Goal: Task Accomplishment & Management: Complete application form

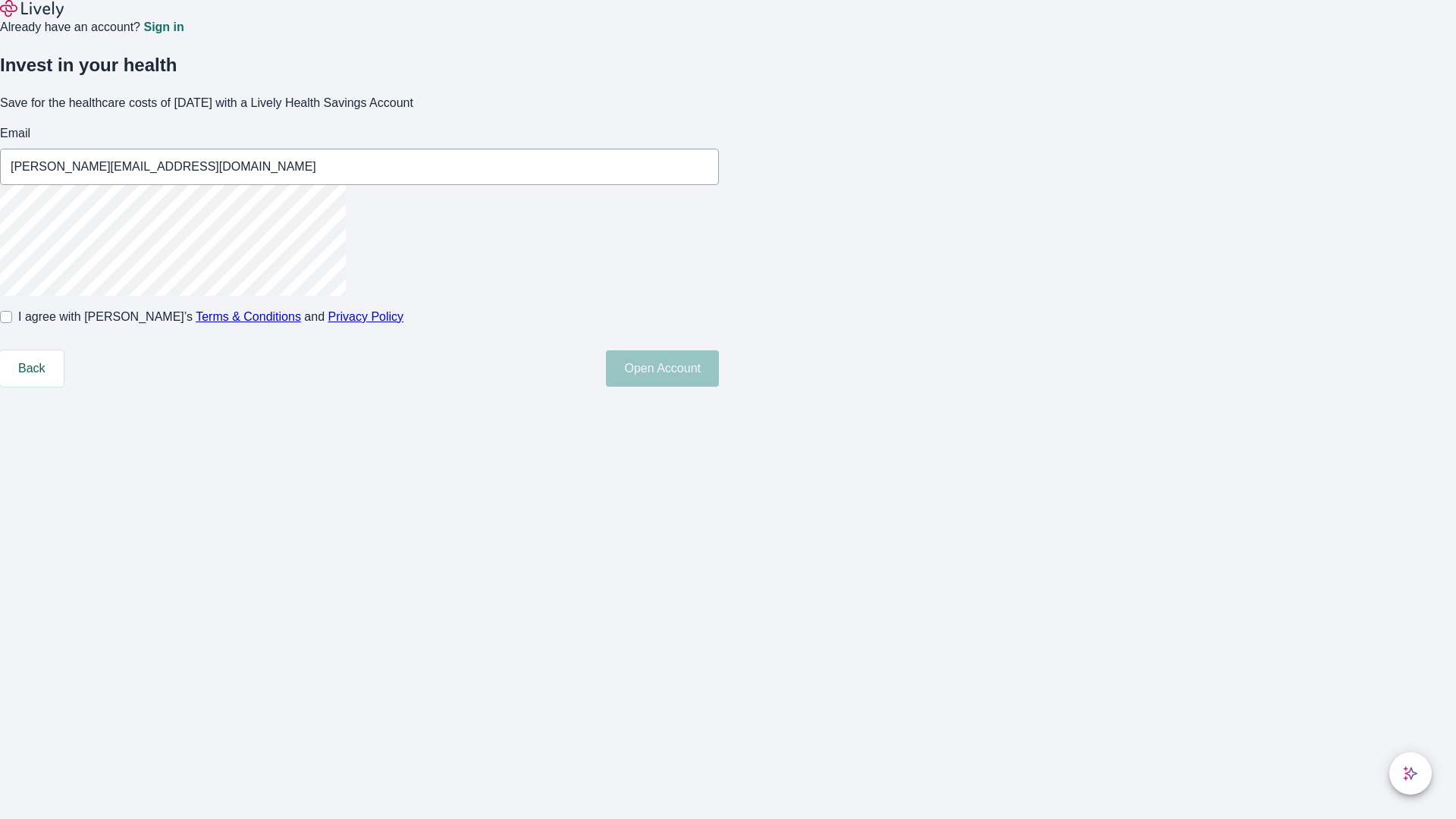
click at [12, 323] on input "I agree with Lively’s Terms & Conditions and Privacy Policy" at bounding box center [6, 317] width 12 height 12
checkbox input "true"
click at [719, 387] on button "Open Account" at bounding box center [662, 368] width 113 height 36
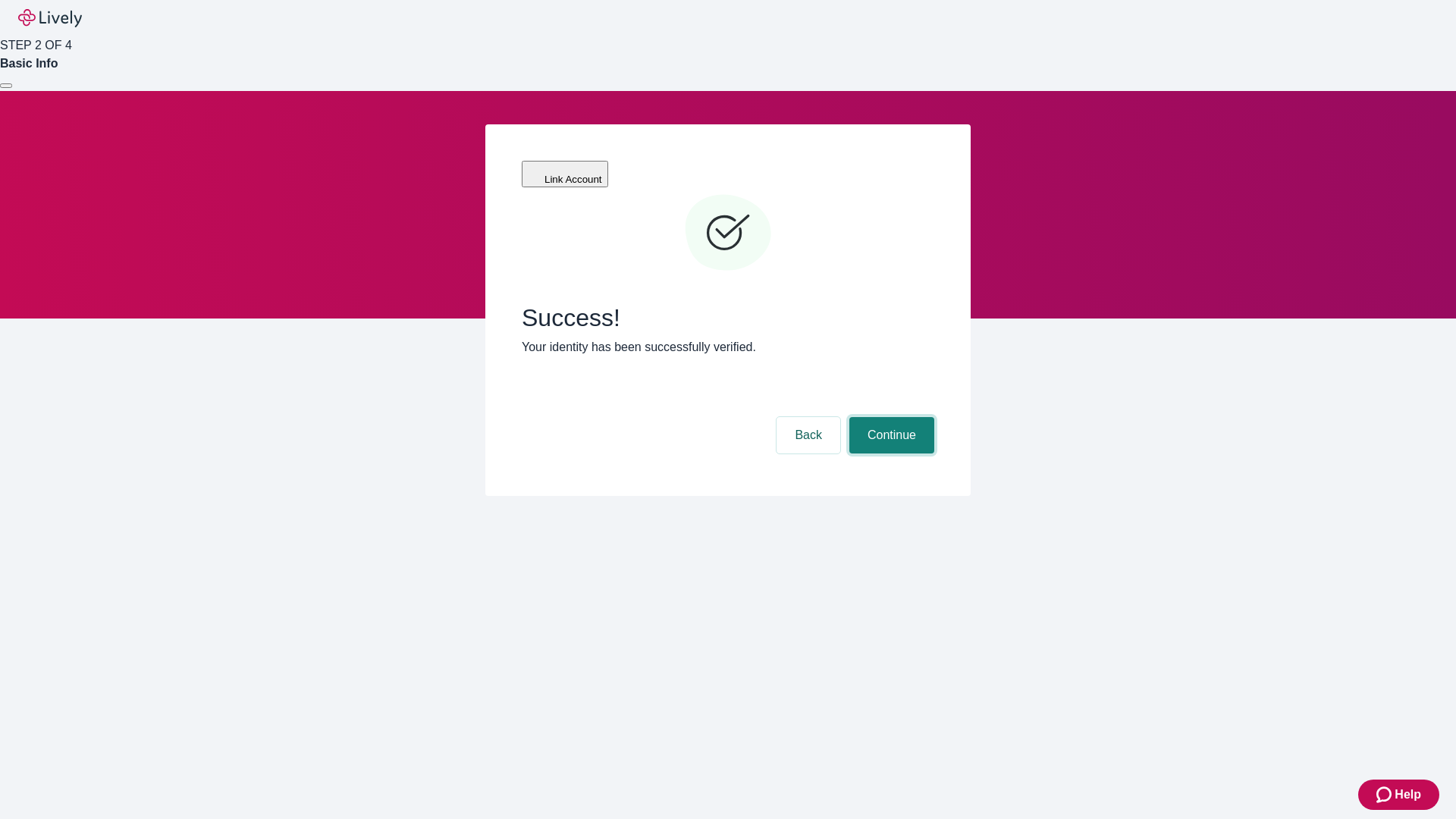
click at [890, 417] on button "Continue" at bounding box center [891, 435] width 85 height 36
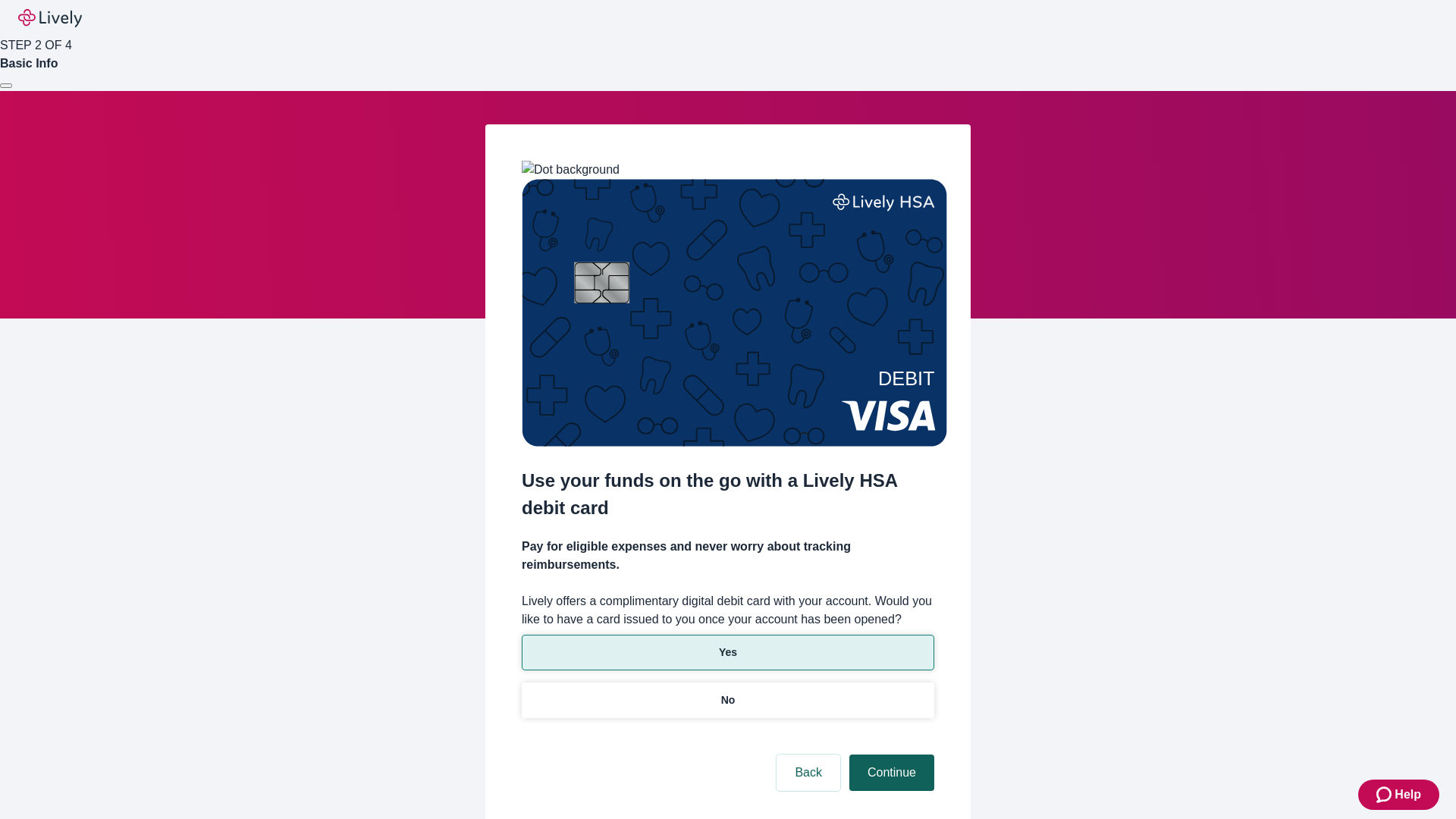
click at [727, 693] on p "No" at bounding box center [728, 700] width 14 height 16
click at [890, 755] on button "Continue" at bounding box center [891, 772] width 85 height 36
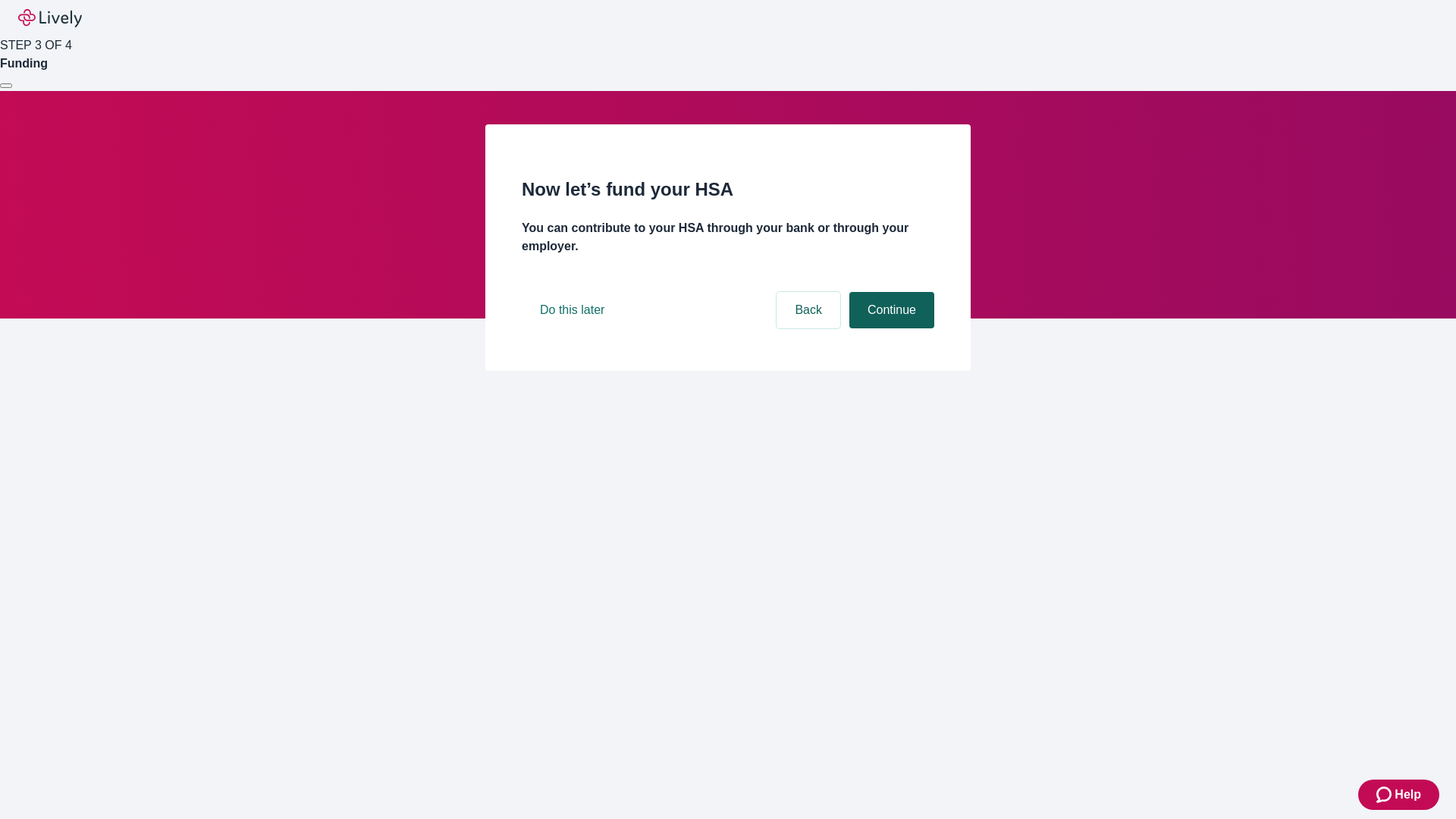
click at [890, 328] on button "Continue" at bounding box center [891, 310] width 85 height 36
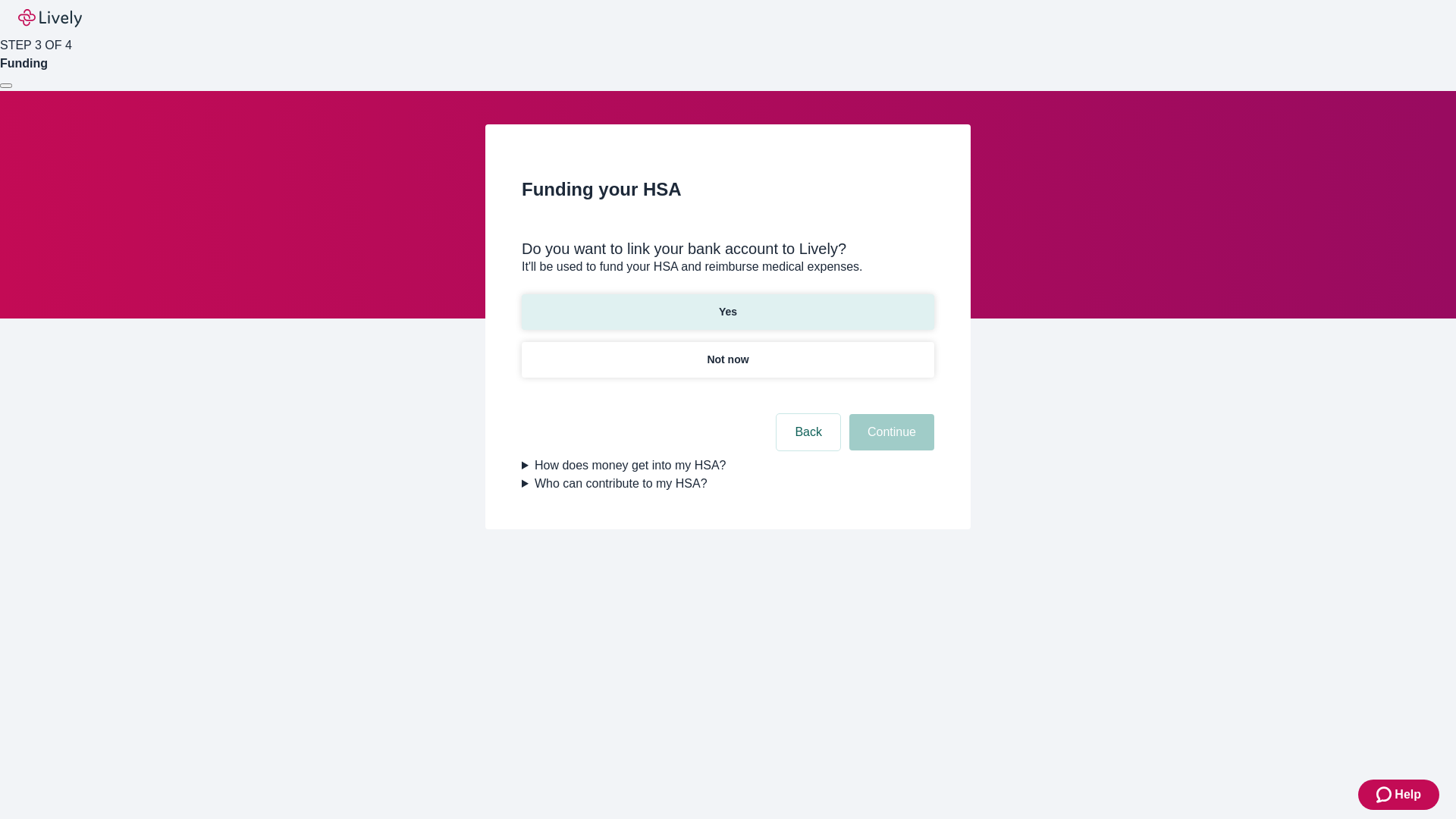
click at [727, 304] on p "Yes" at bounding box center [728, 312] width 18 height 16
click at [890, 414] on button "Continue" at bounding box center [891, 431] width 85 height 36
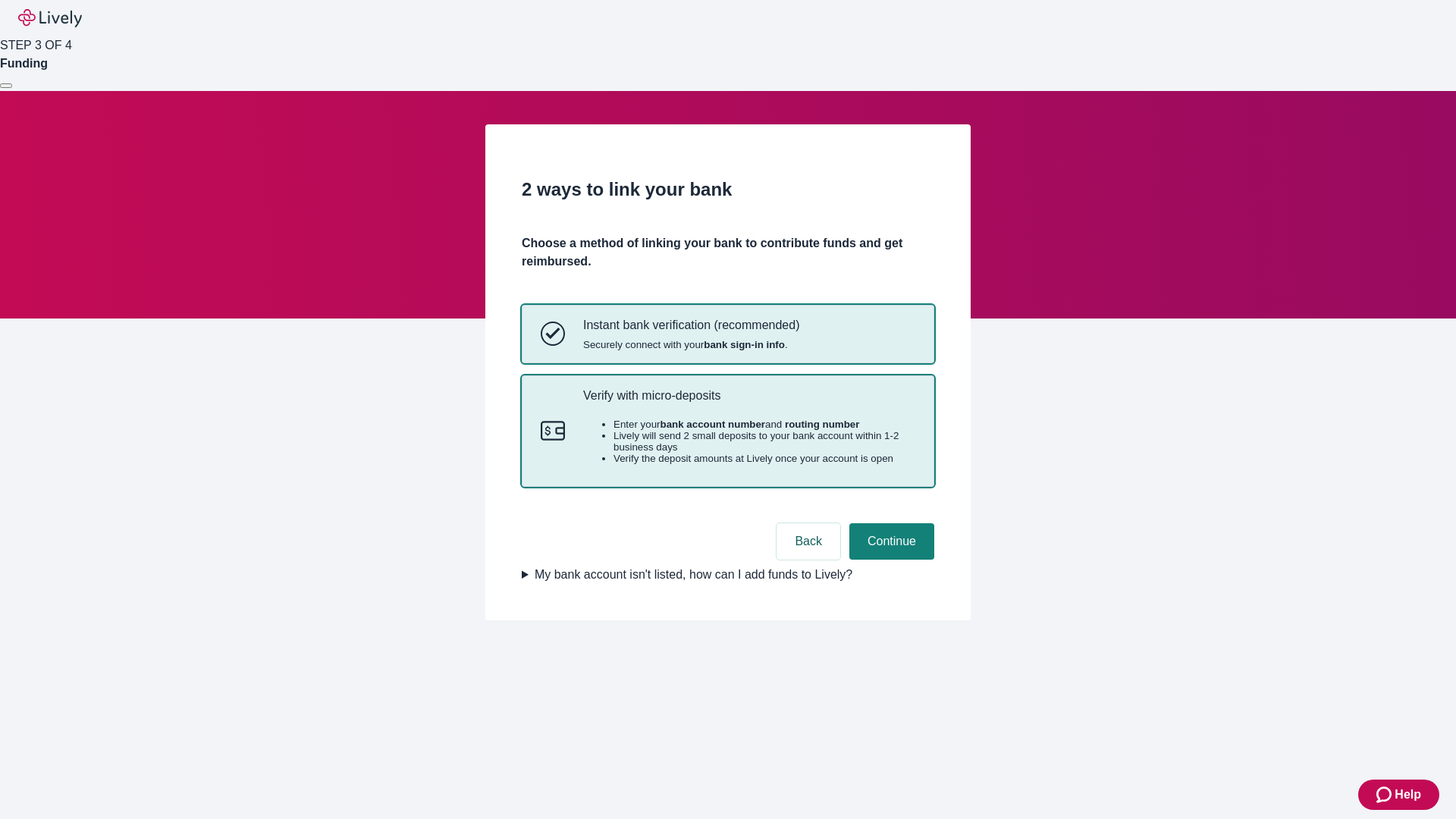
click at [749, 403] on p "Verify with micro-deposits" at bounding box center [749, 395] width 333 height 14
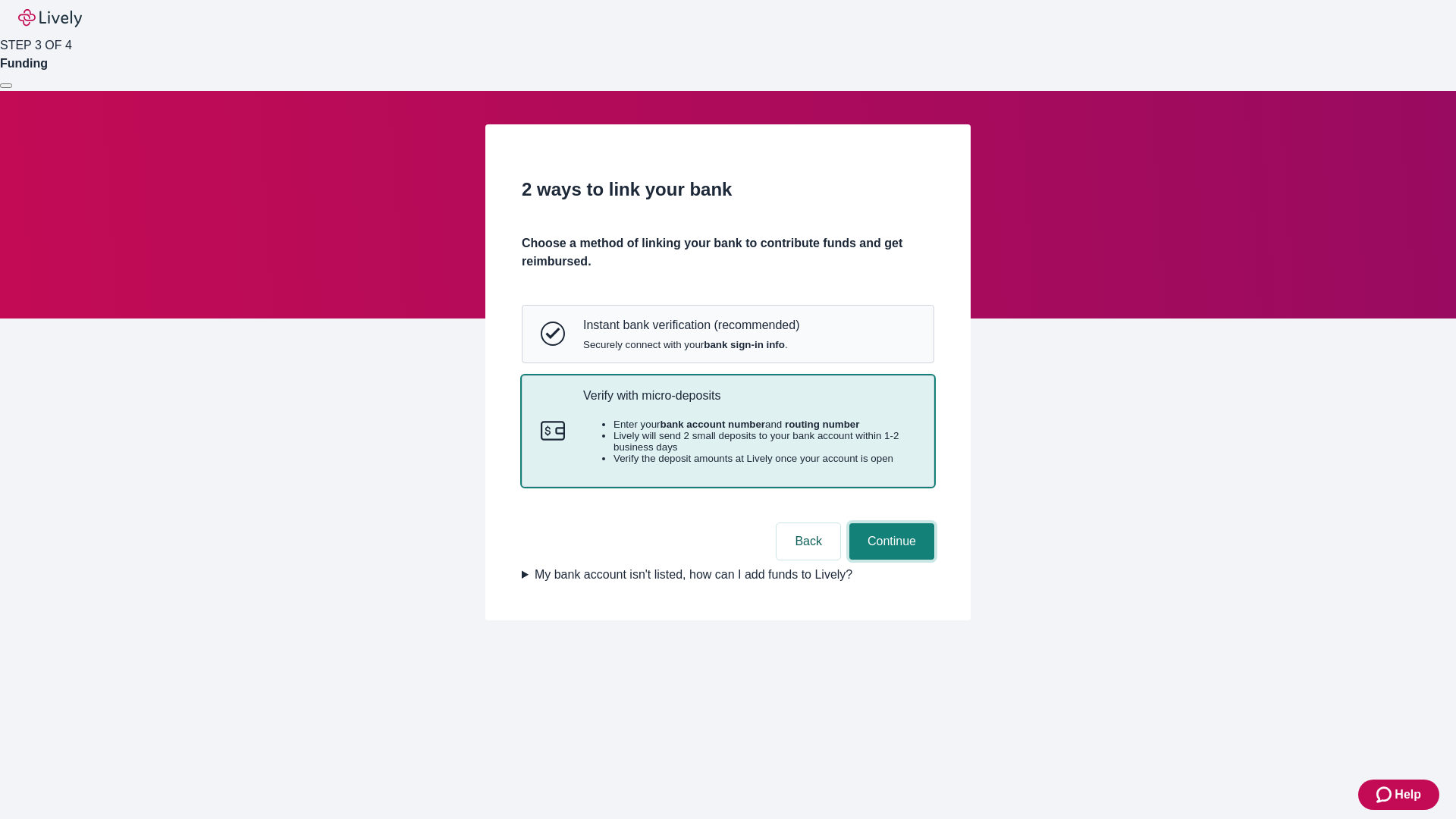
click at [890, 559] on button "Continue" at bounding box center [891, 541] width 85 height 36
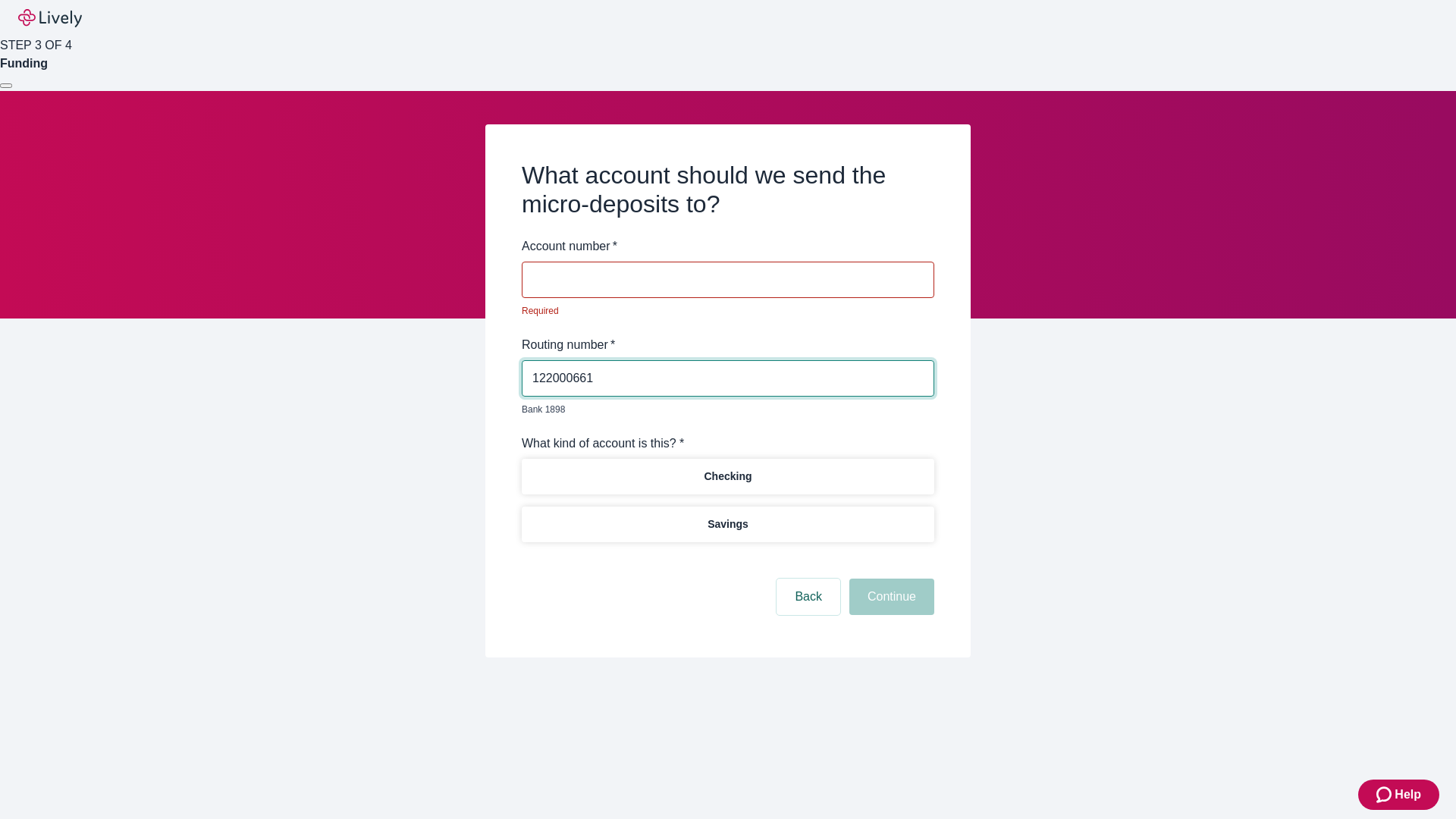
type input "122000661"
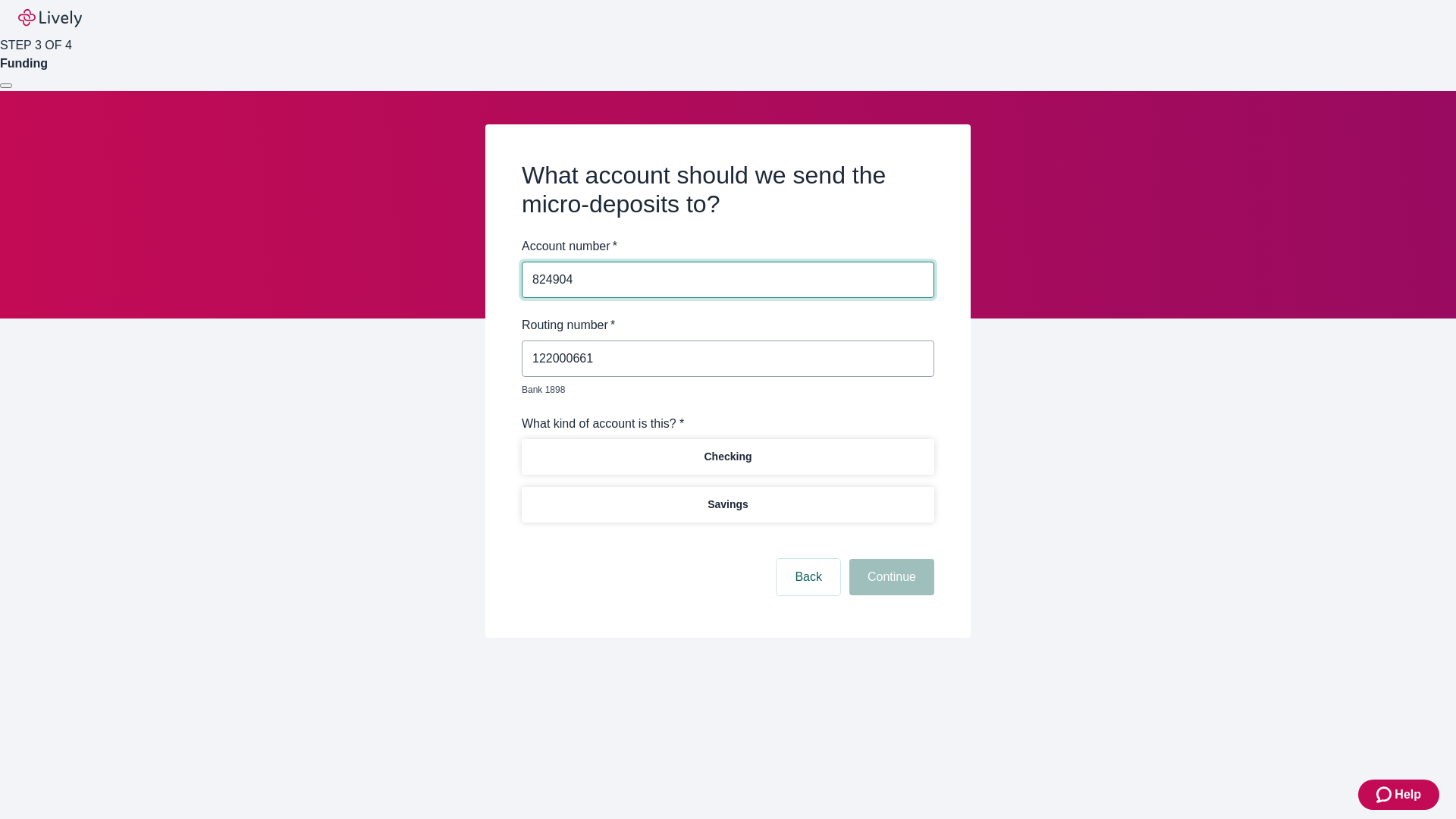
type input "824904"
click at [727, 449] on p "Checking" at bounding box center [727, 456] width 48 height 16
click at [890, 559] on button "Continue" at bounding box center [891, 576] width 85 height 36
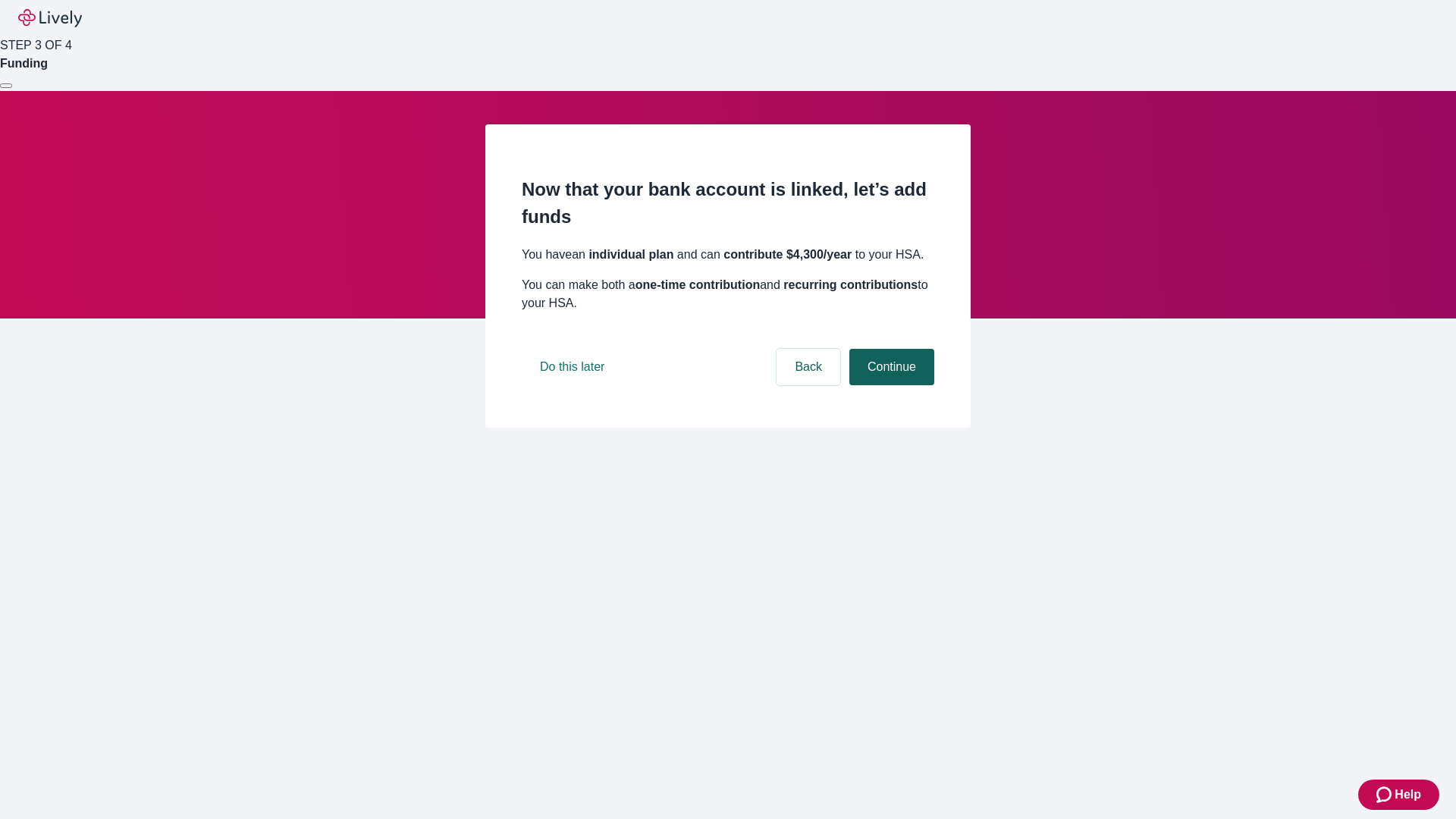
click at [890, 385] on button "Continue" at bounding box center [891, 366] width 85 height 36
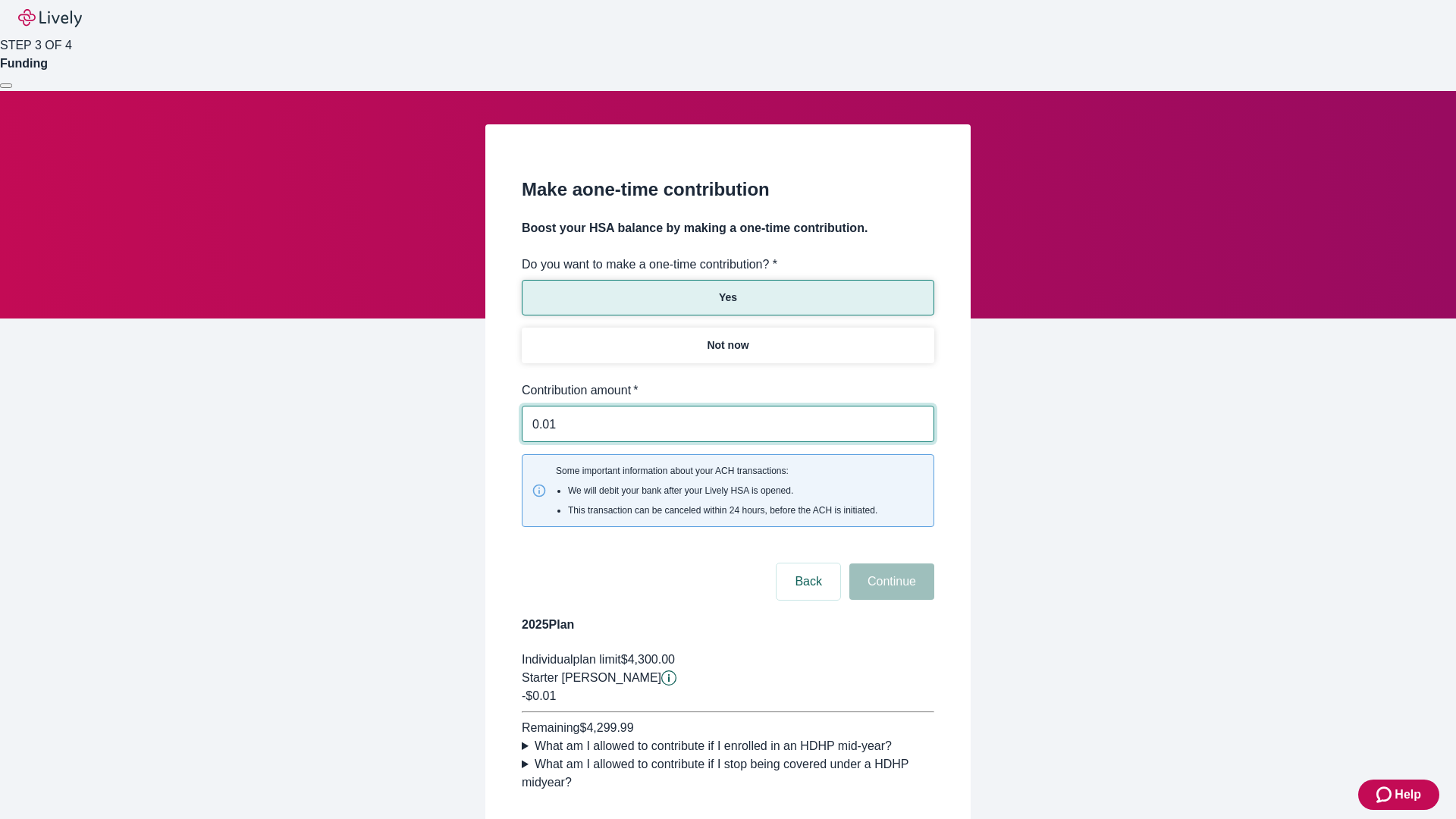
type input "0.01"
click at [890, 564] on button "Continue" at bounding box center [891, 581] width 85 height 36
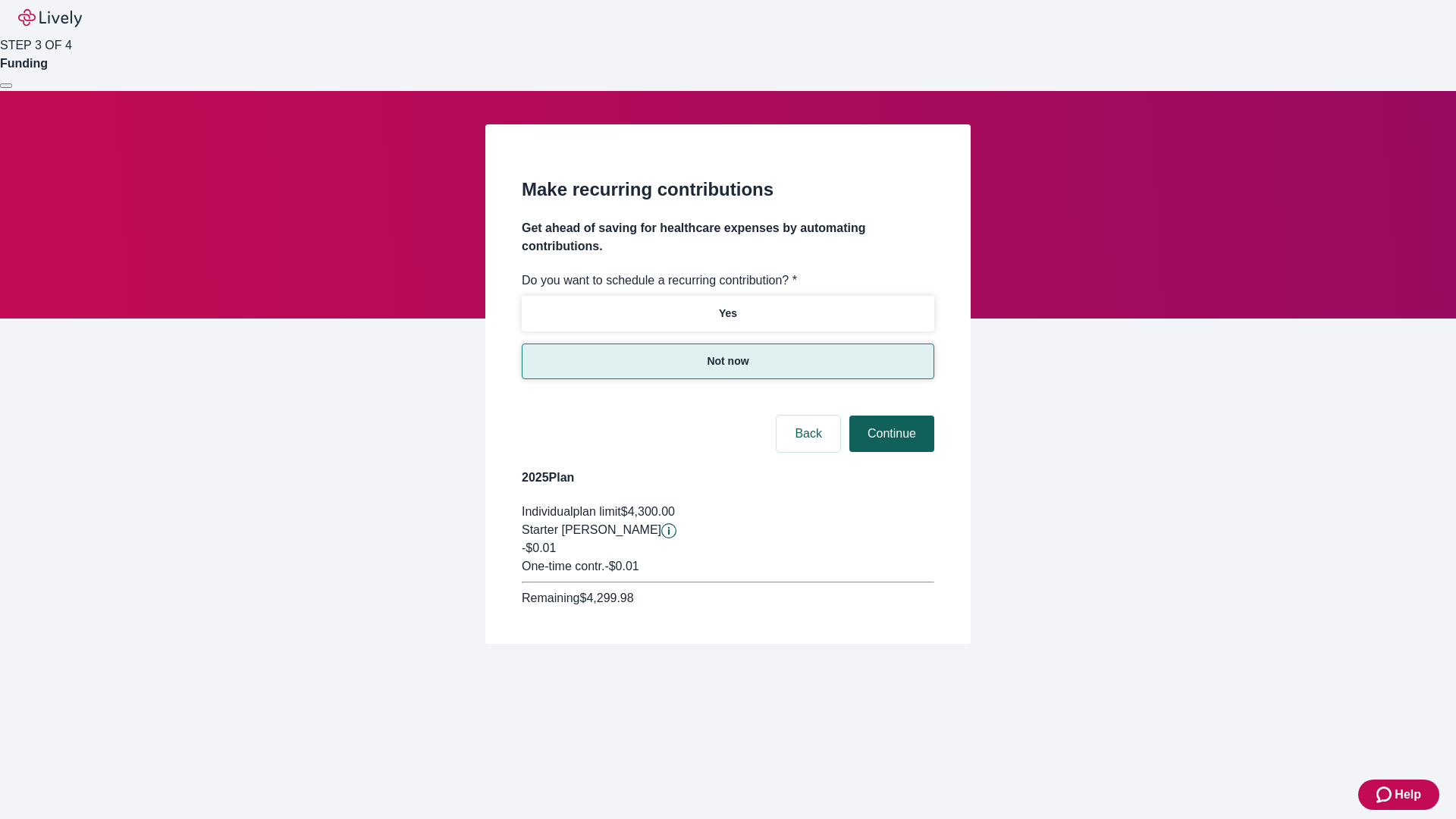
click at [890, 415] on button "Continue" at bounding box center [891, 433] width 85 height 36
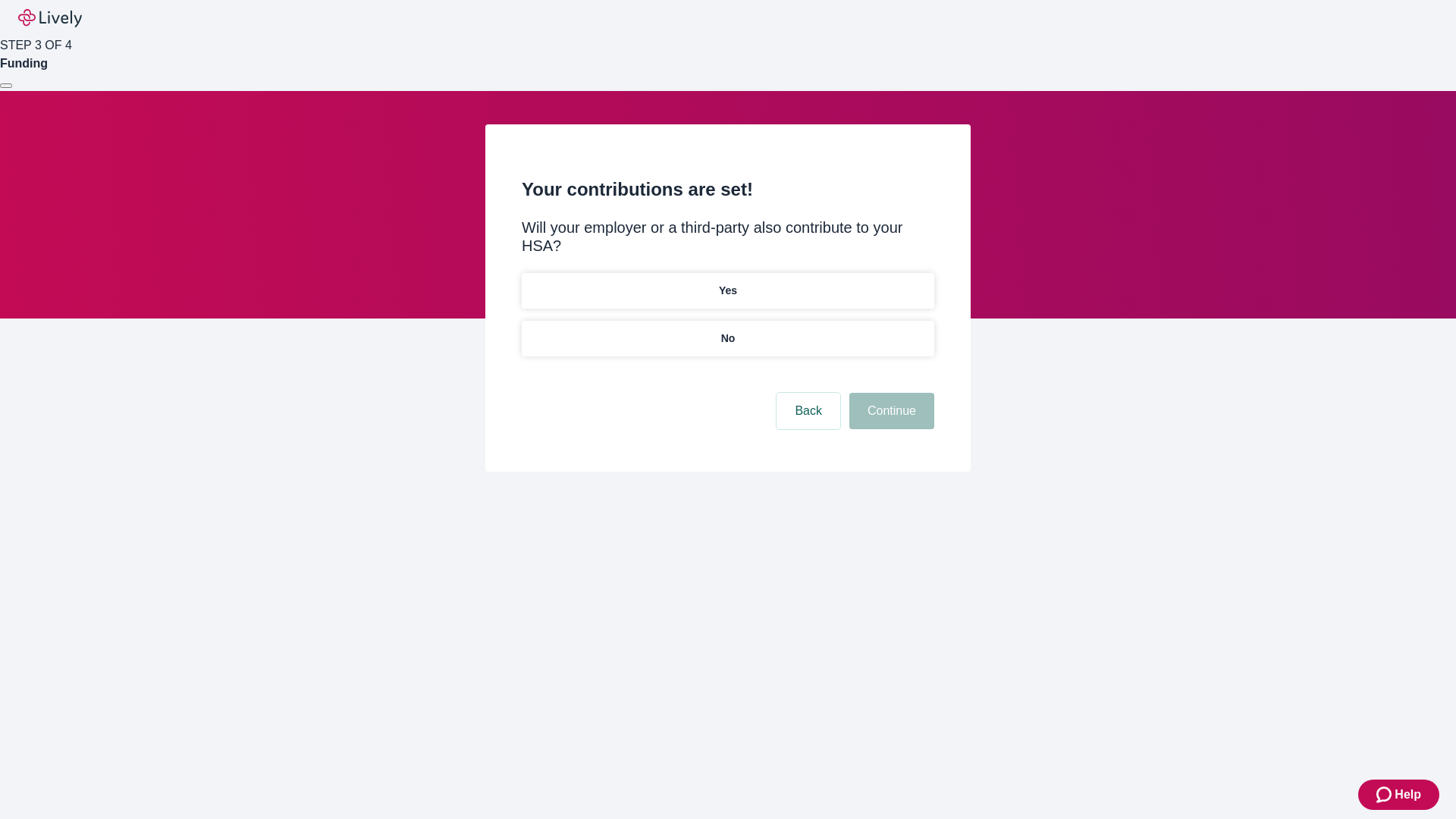
click at [727, 331] on p "No" at bounding box center [728, 338] width 14 height 16
click at [890, 393] on button "Continue" at bounding box center [891, 410] width 85 height 36
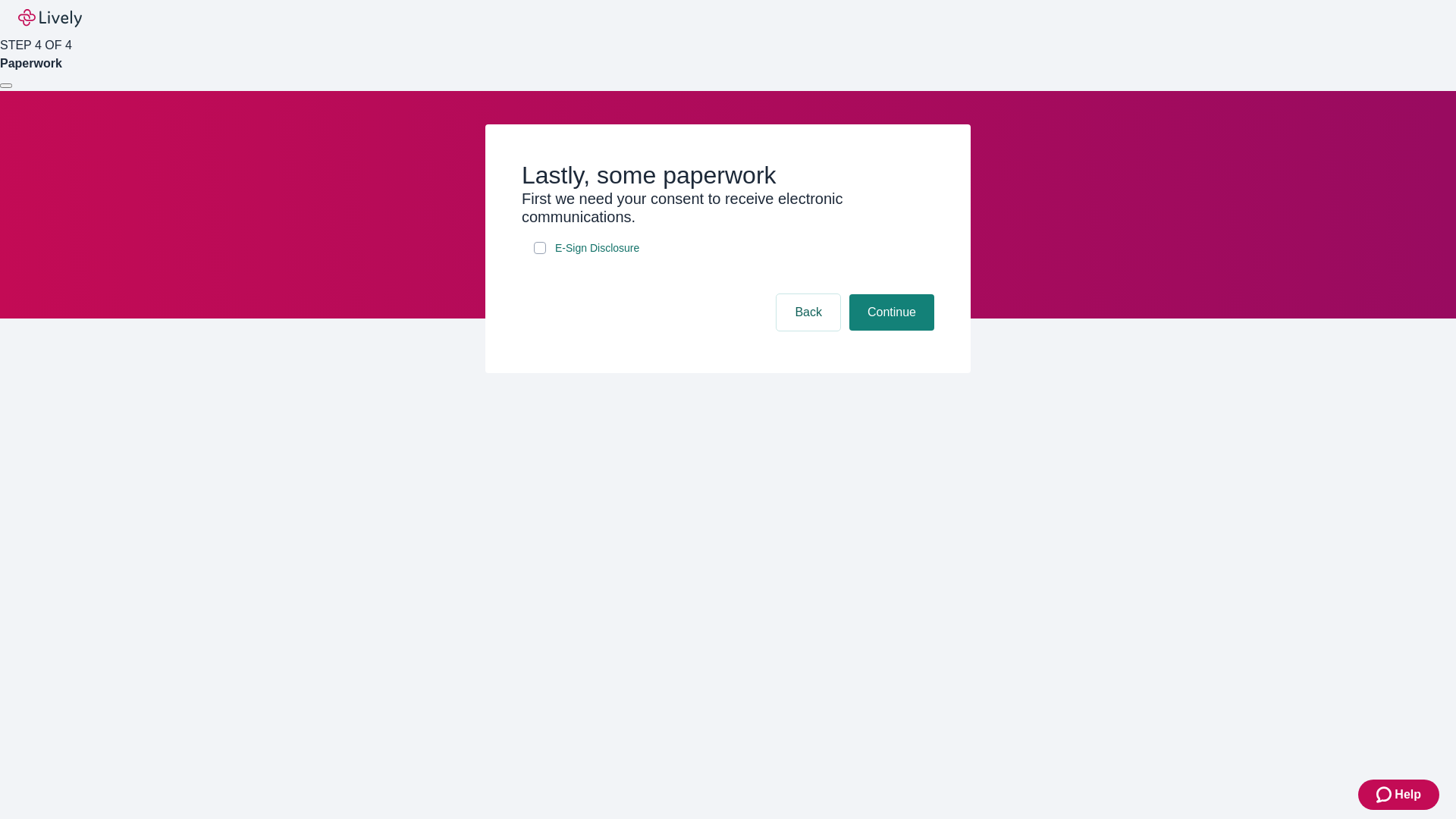
click at [540, 254] on input "E-Sign Disclosure" at bounding box center [540, 248] width 12 height 12
checkbox input "true"
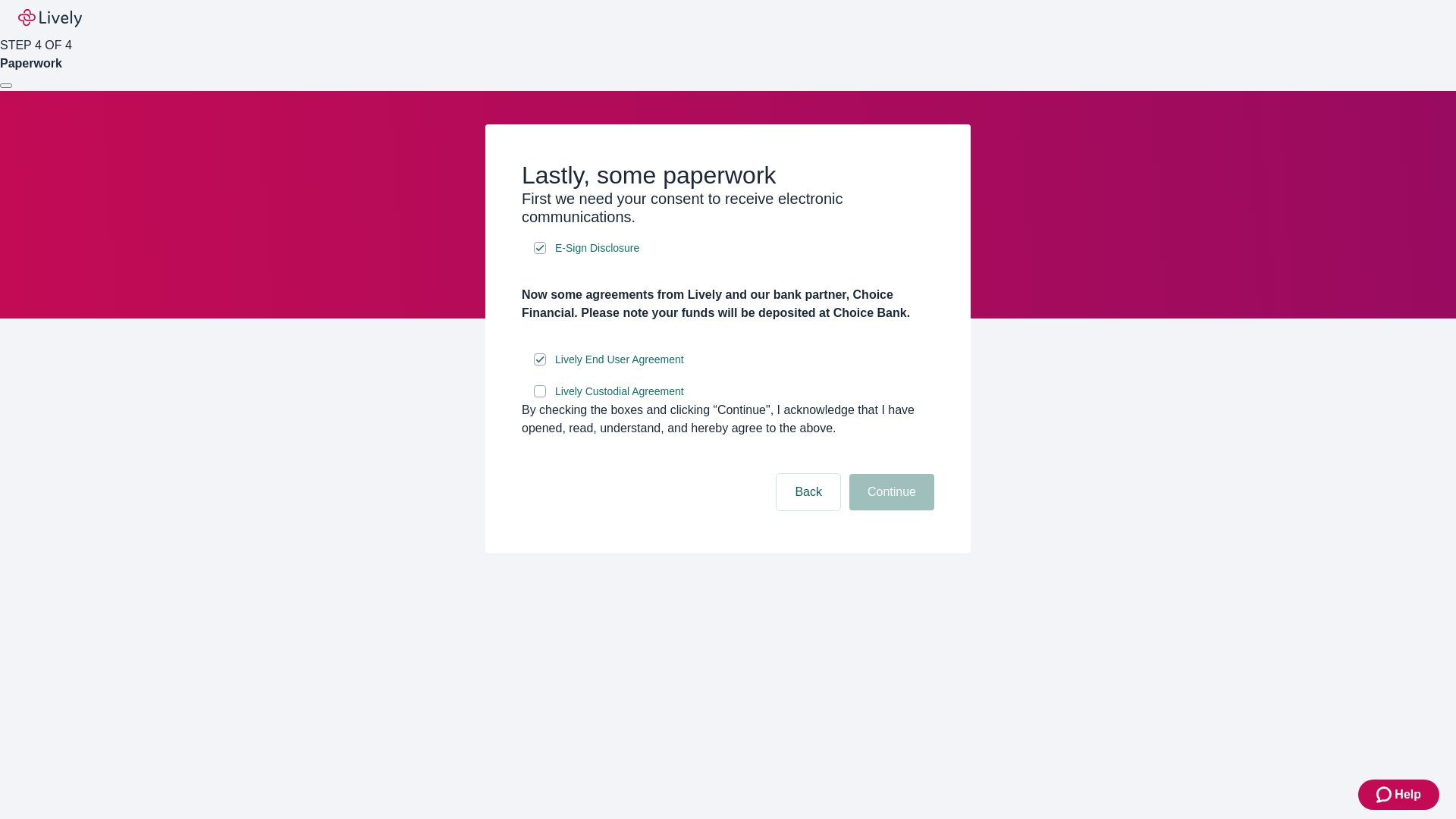
click at [540, 397] on input "Lively Custodial Agreement" at bounding box center [540, 391] width 12 height 12
checkbox input "true"
click at [890, 510] on button "Continue" at bounding box center [891, 492] width 85 height 36
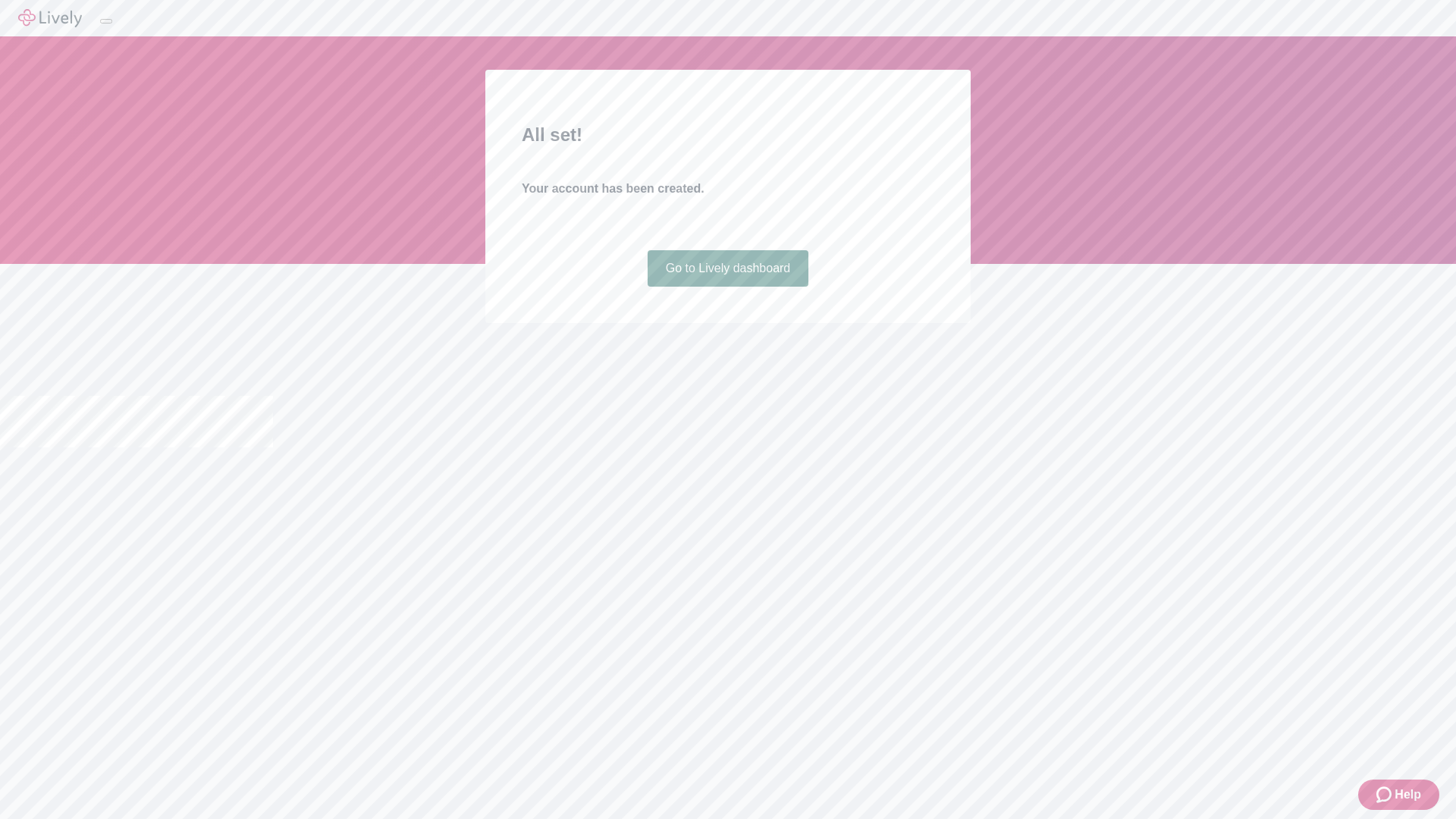
click at [727, 286] on link "Go to Lively dashboard" at bounding box center [728, 268] width 162 height 36
